Goal: Task Accomplishment & Management: Use online tool/utility

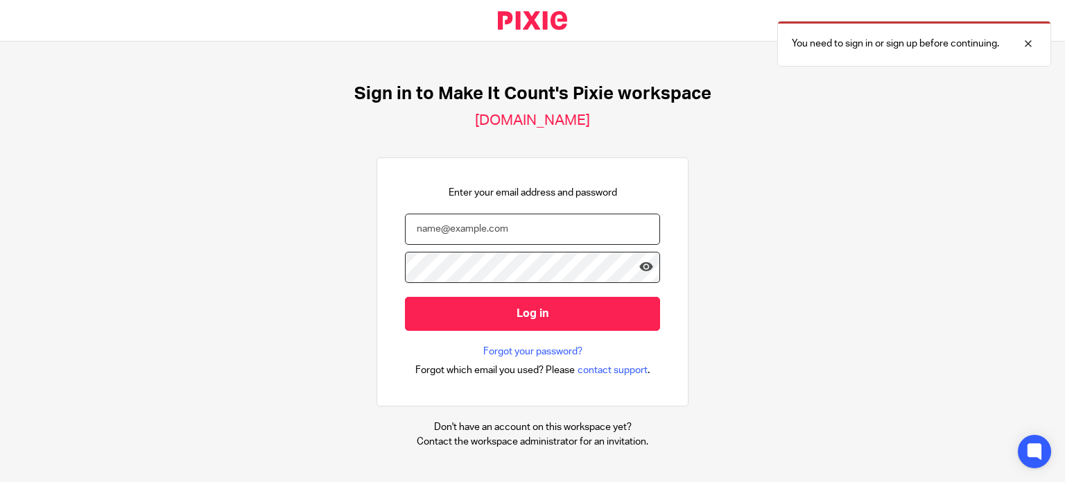
click at [471, 236] on input "email" at bounding box center [532, 229] width 255 height 31
type input "gillian@letsmakeitcount.ca"
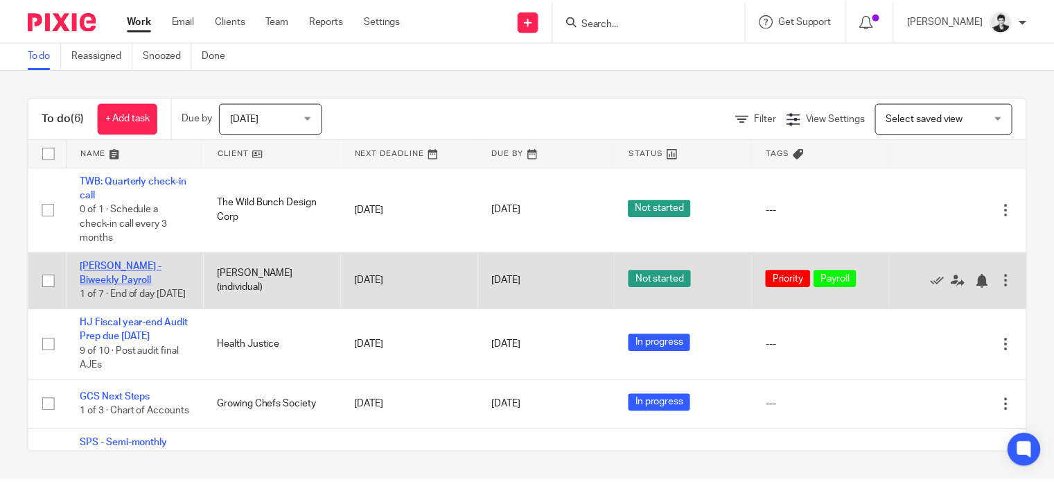
scroll to position [30, 0]
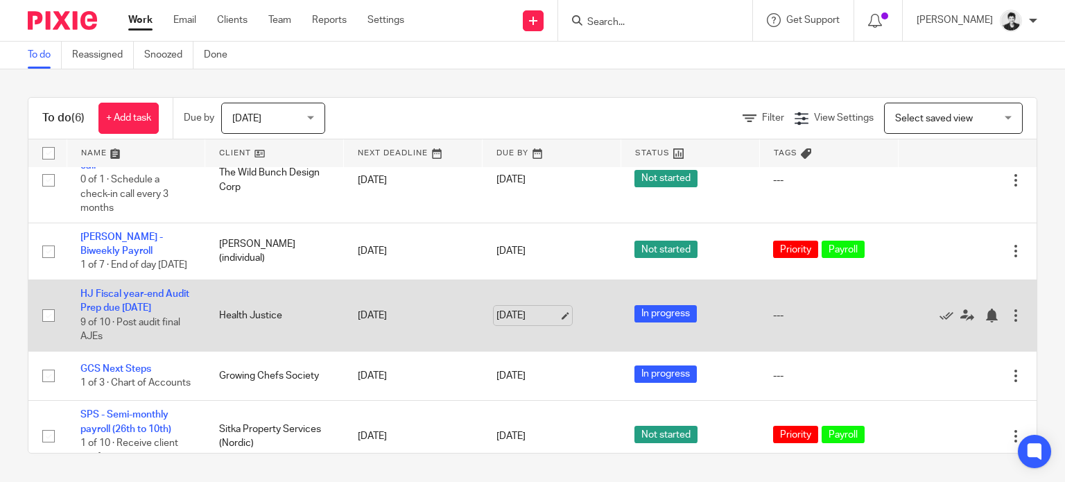
click at [498, 323] on link "Aug 11, 2025" at bounding box center [527, 315] width 62 height 15
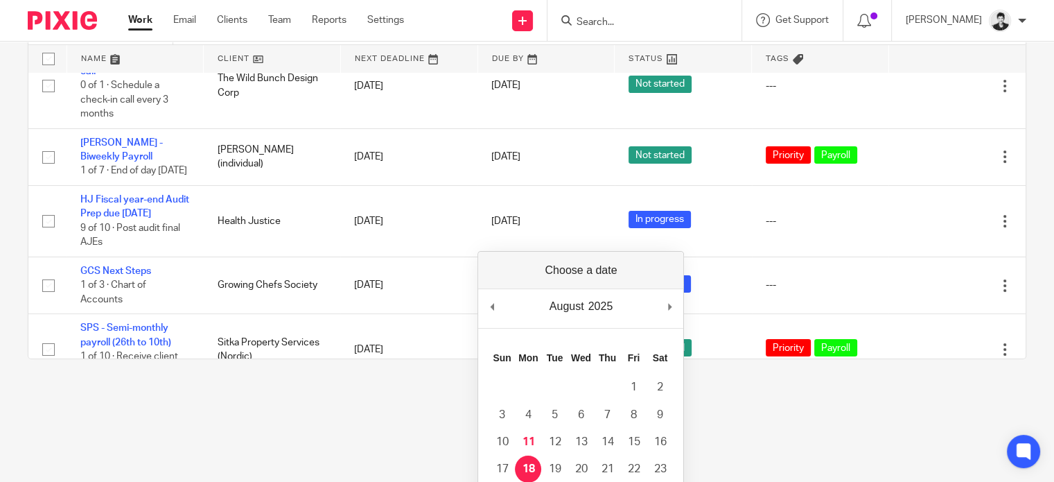
scroll to position [0, 0]
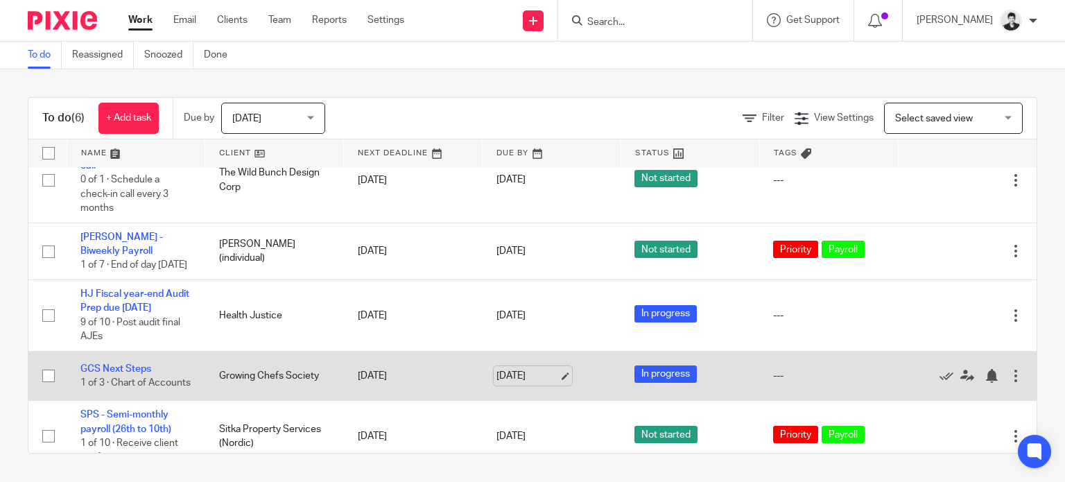
click at [521, 383] on link "Aug 11, 2025" at bounding box center [527, 376] width 62 height 15
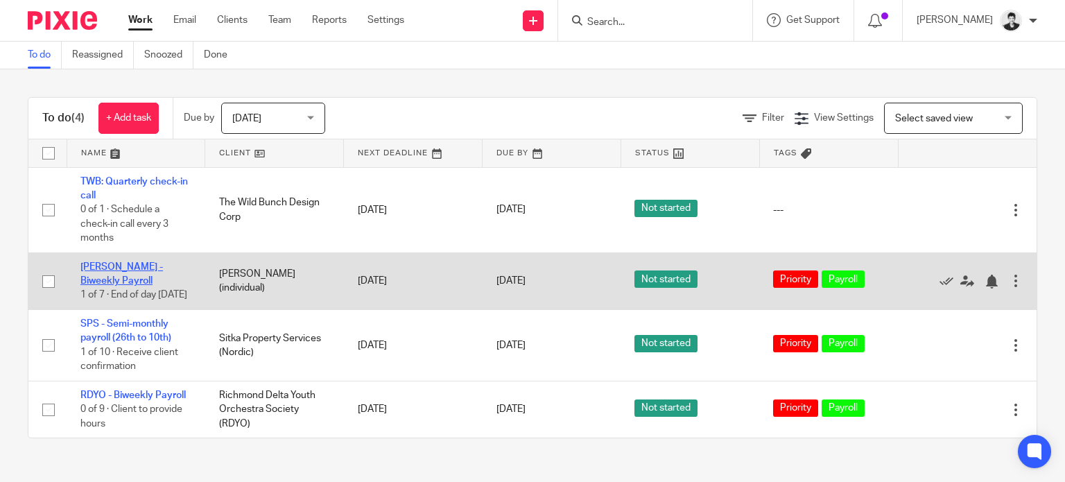
scroll to position [1, 0]
click at [118, 268] on link "[PERSON_NAME] - Biweekly Payroll" at bounding box center [121, 274] width 82 height 24
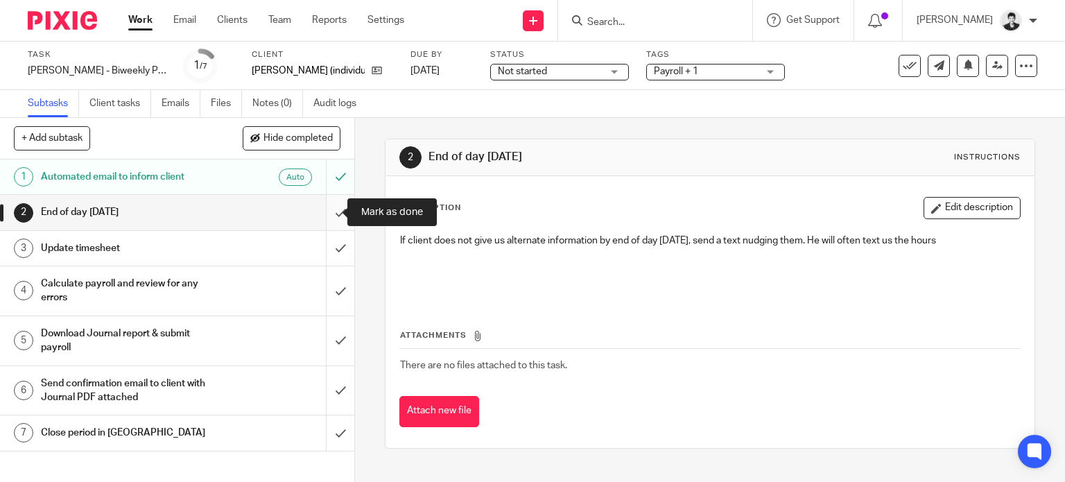
click at [324, 210] on input "submit" at bounding box center [177, 212] width 354 height 35
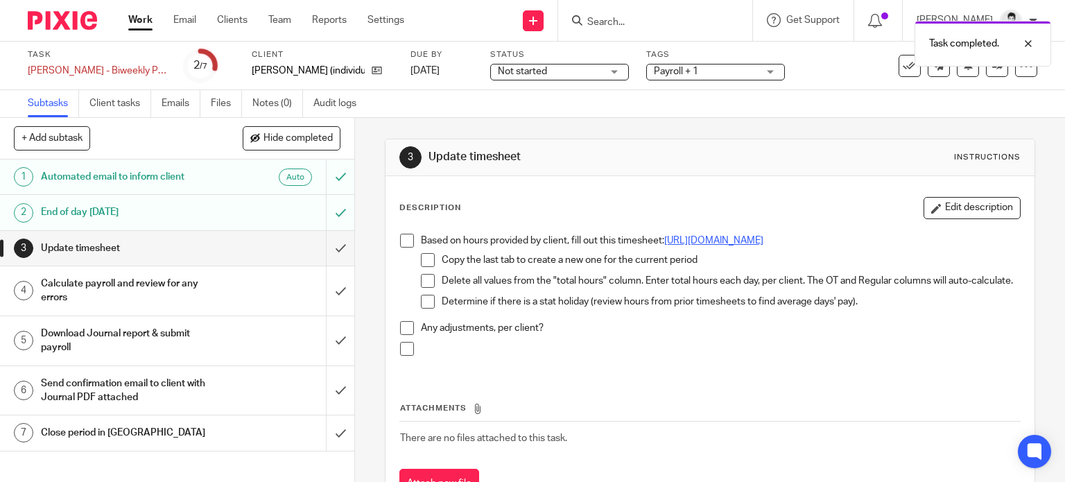
click at [664, 245] on link "https://docs.google.com/spreadsheets/d/1o8FcrpfKVUEDcYXTFZpVTLTCt2PXOl5S/edit?u…" at bounding box center [713, 241] width 99 height 10
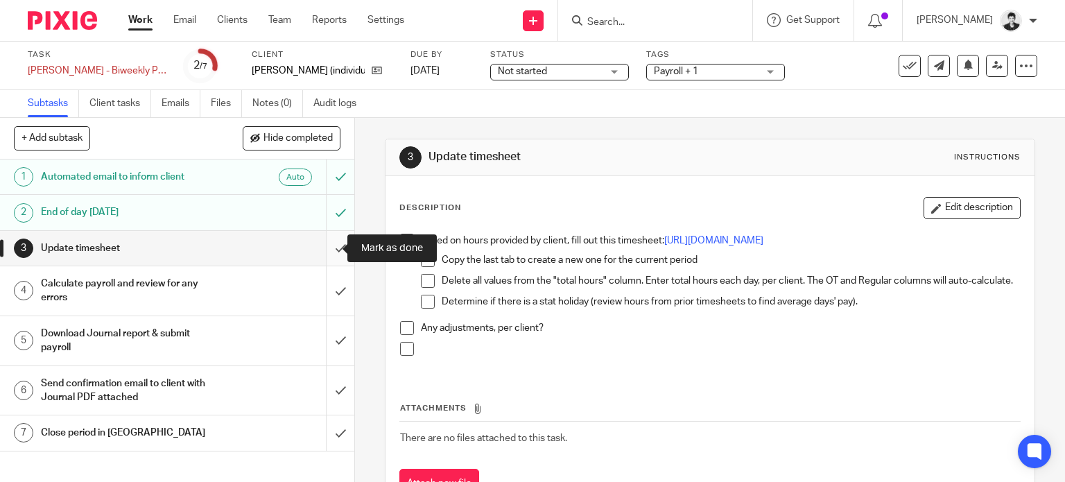
click at [333, 239] on input "submit" at bounding box center [177, 248] width 354 height 35
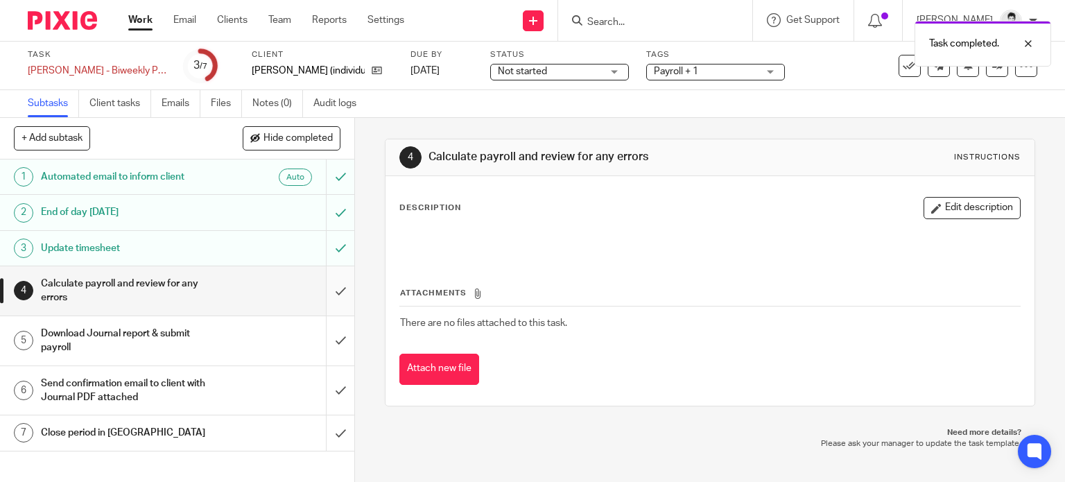
click at [327, 287] on input "submit" at bounding box center [177, 290] width 354 height 49
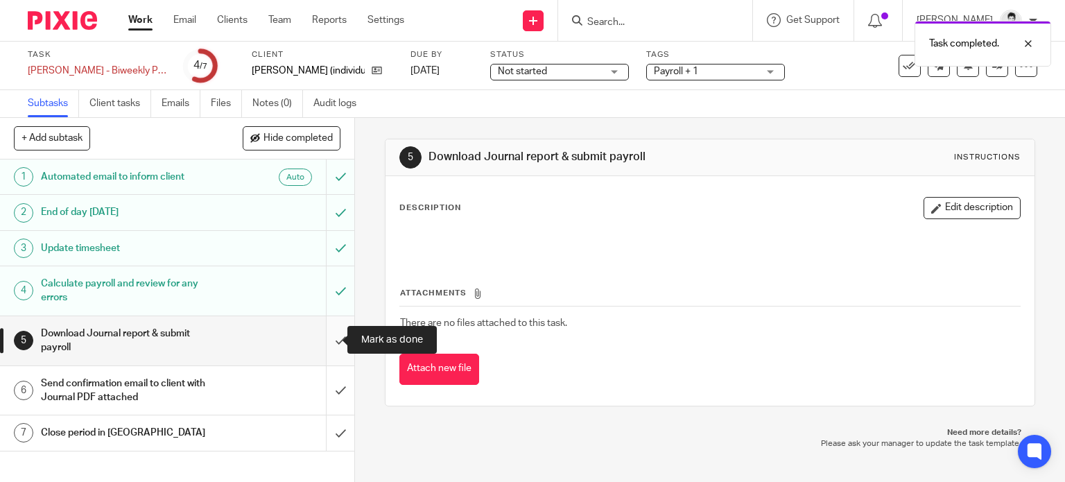
click at [333, 340] on input "submit" at bounding box center [177, 340] width 354 height 49
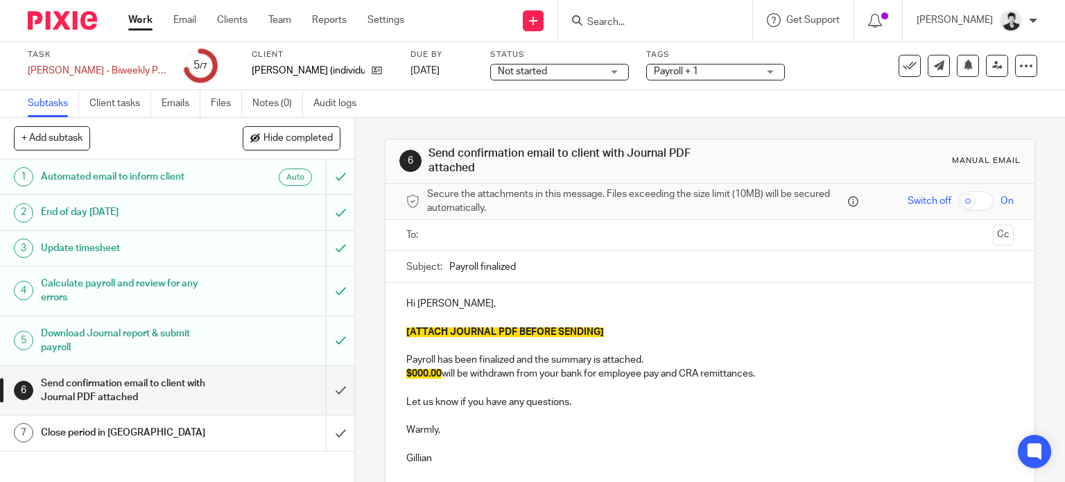
click at [469, 238] on input "text" at bounding box center [709, 235] width 555 height 16
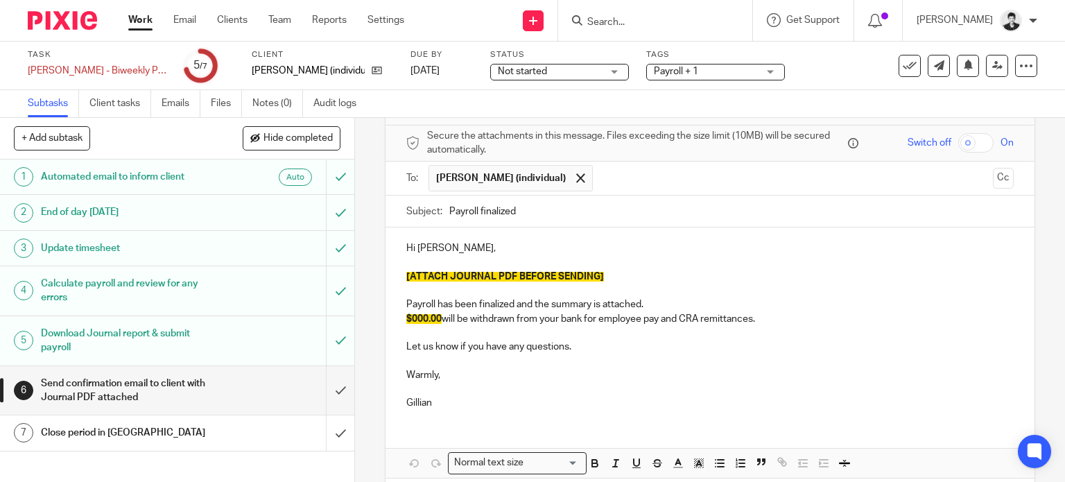
scroll to position [78, 0]
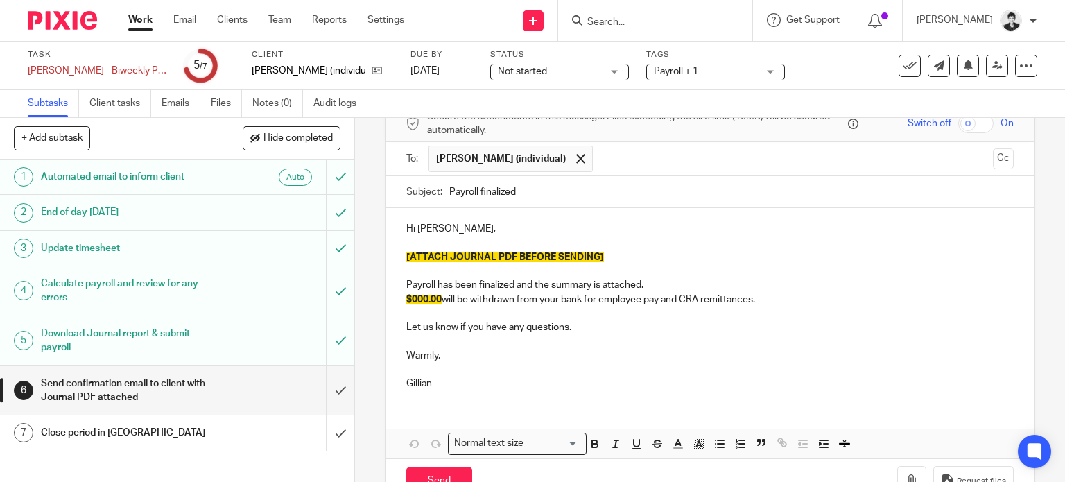
click at [756, 296] on p "$000.00 will be withdrawn from your bank for employee pay and CRA remittances." at bounding box center [710, 300] width 608 height 14
click at [406, 298] on span "$000.00" at bounding box center [423, 300] width 35 height 10
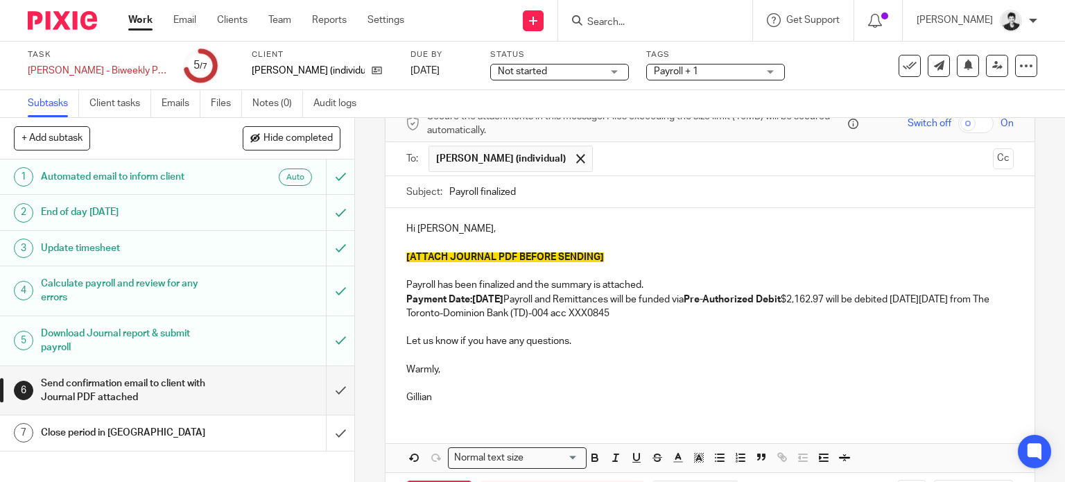
click at [573, 298] on p "Payment Date:[DATE] Payroll and Remittances will be funded via Pre-Authorized D…" at bounding box center [710, 307] width 608 height 28
click at [850, 299] on p "Payment Date:[DATE] Payroll and Remittances will be funded via Pre-Authorized D…" at bounding box center [710, 307] width 608 height 28
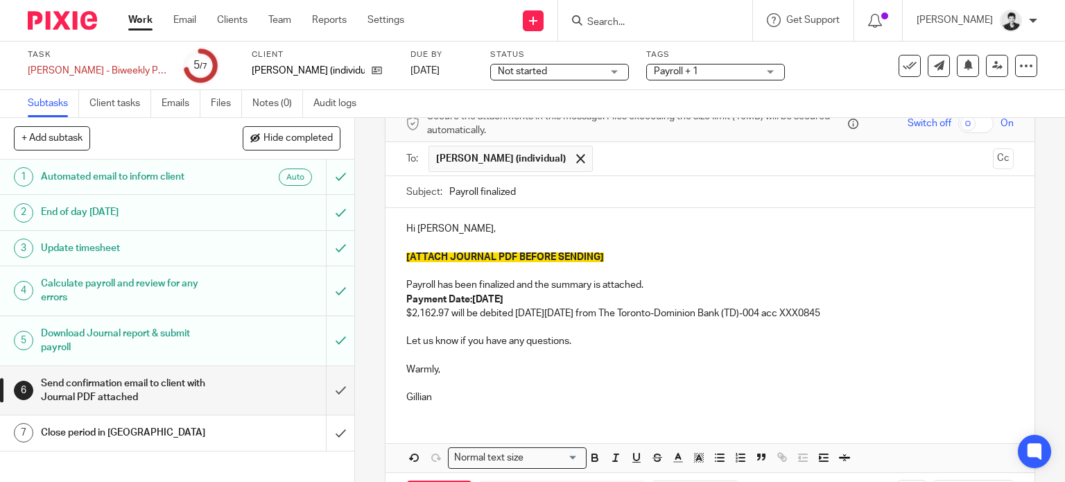
click at [548, 257] on span "[ATTACH JOURNAL PDF BEFORE SENDING]" at bounding box center [505, 257] width 198 height 10
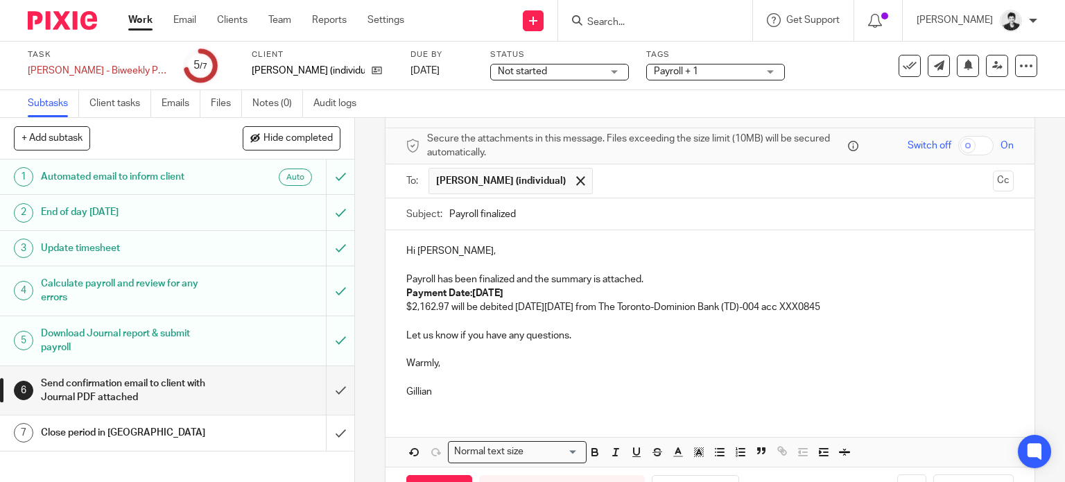
scroll to position [105, 0]
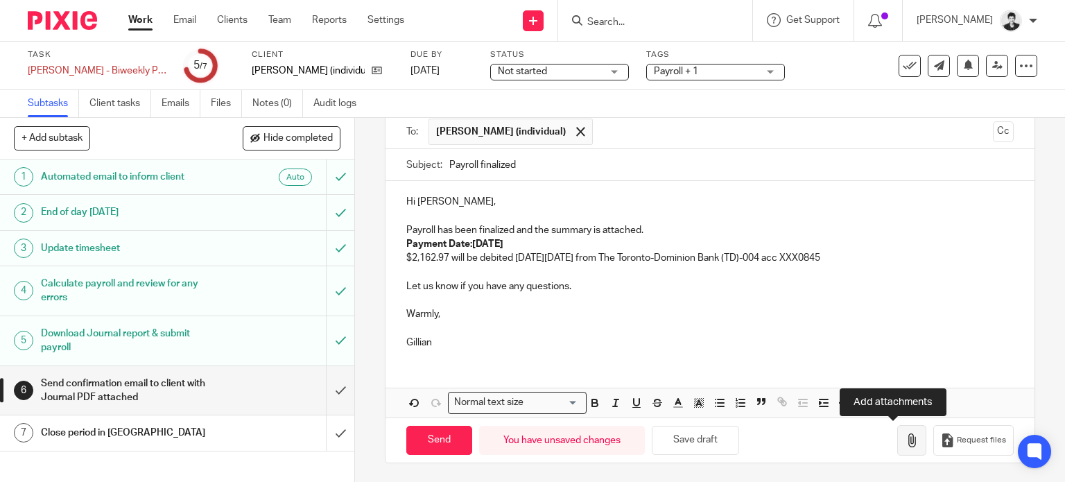
click at [905, 436] on icon "button" at bounding box center [912, 440] width 14 height 14
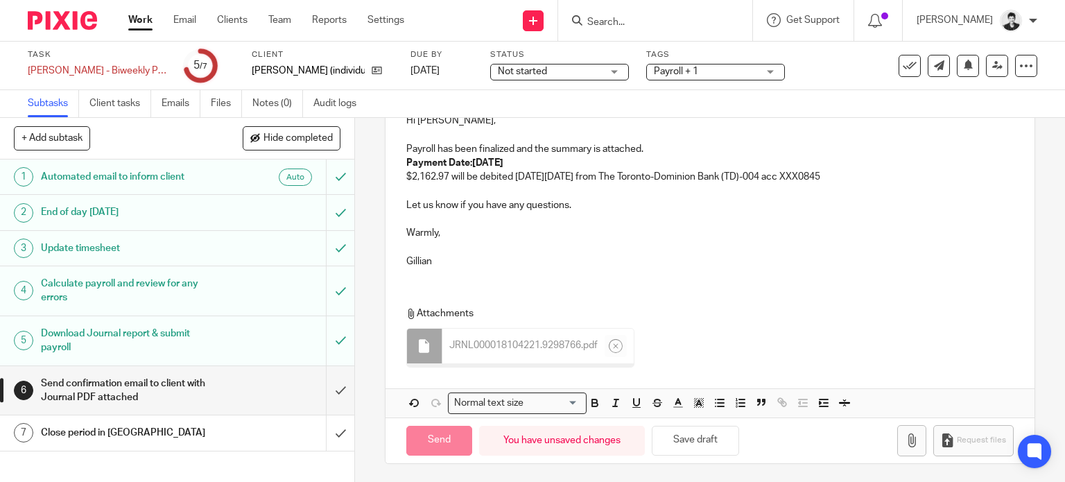
scroll to position [182, 0]
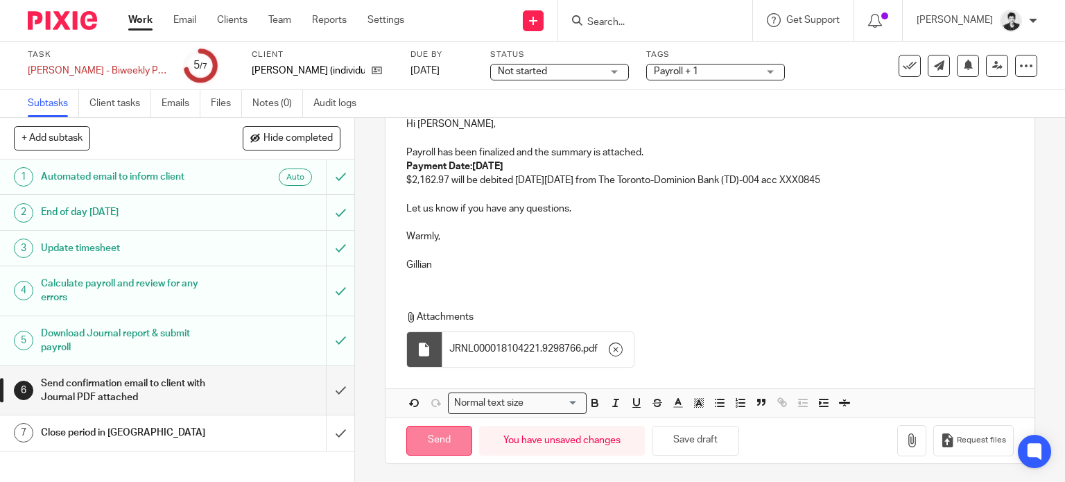
click at [437, 435] on input "Send" at bounding box center [439, 441] width 66 height 30
type input "Sent"
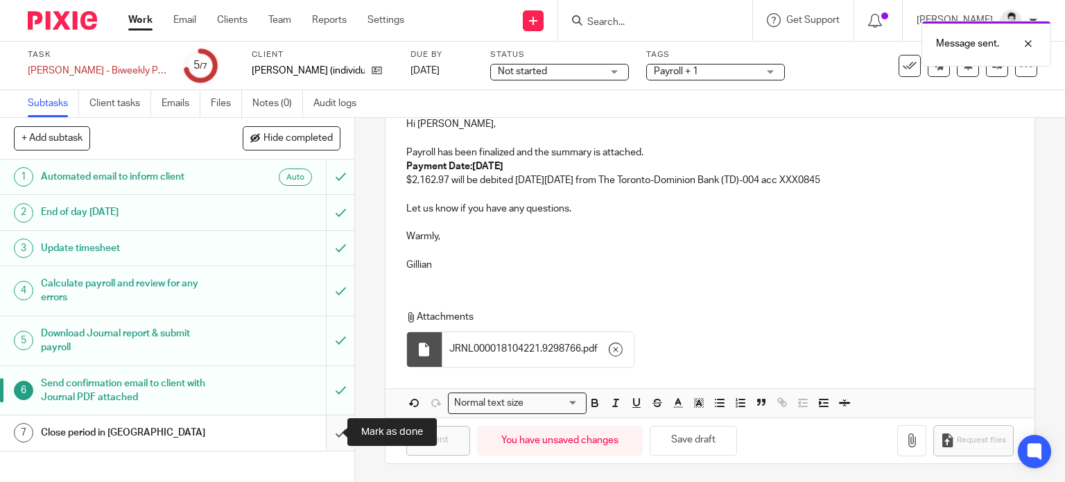
click at [327, 439] on input "submit" at bounding box center [177, 432] width 354 height 35
